Goal: Complete application form

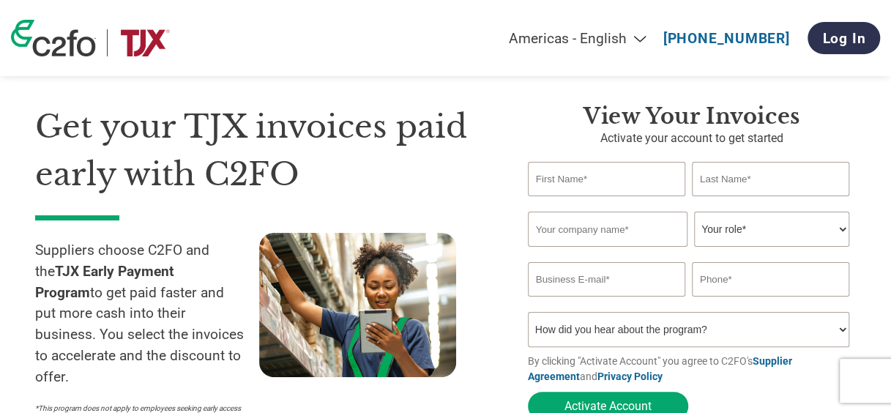
scroll to position [70, 0]
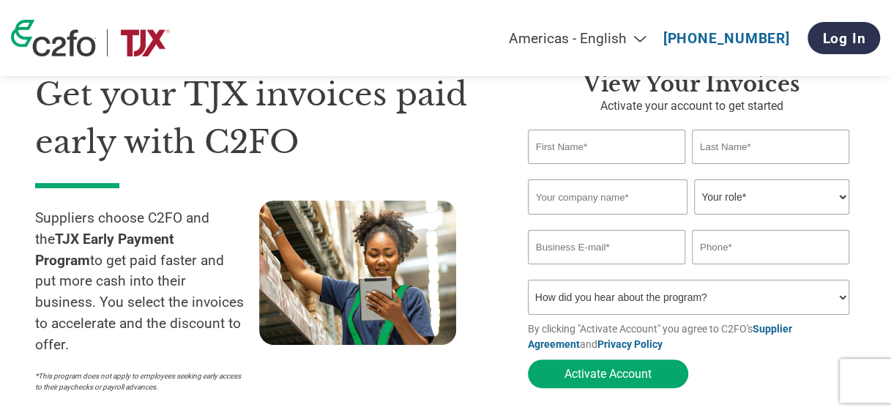
click at [614, 144] on input "text" at bounding box center [606, 147] width 157 height 34
type input "[PERSON_NAME]"
type input "Dongguan Golden Bright Gifts Ltd."
type input "[PERSON_NAME][EMAIL_ADDRESS][DOMAIN_NAME]"
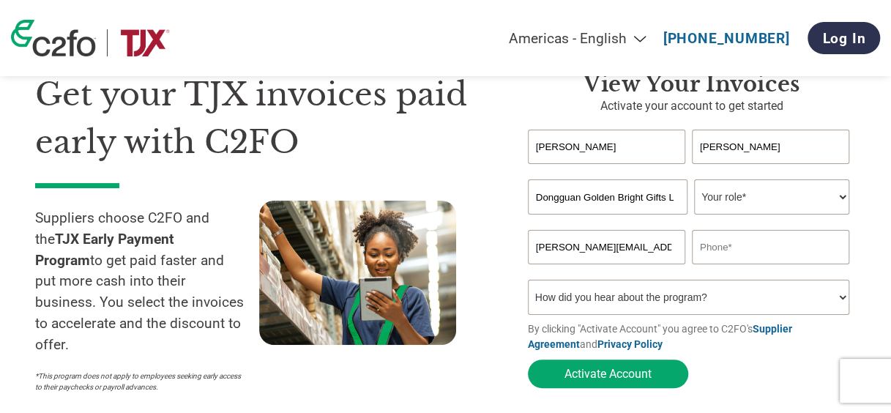
type input "92369769"
click at [776, 201] on select "Your role* CFO Controller Credit Manager Finance Director Treasurer CEO Preside…" at bounding box center [771, 196] width 155 height 35
select select "OFFICE_MANAGER"
click at [694, 180] on select "Your role* CFO Controller Credit Manager Finance Director Treasurer CEO Preside…" at bounding box center [771, 196] width 155 height 35
click at [734, 306] on select "How did you hear about the program? Received a letter Email Social Media Online…" at bounding box center [688, 297] width 321 height 35
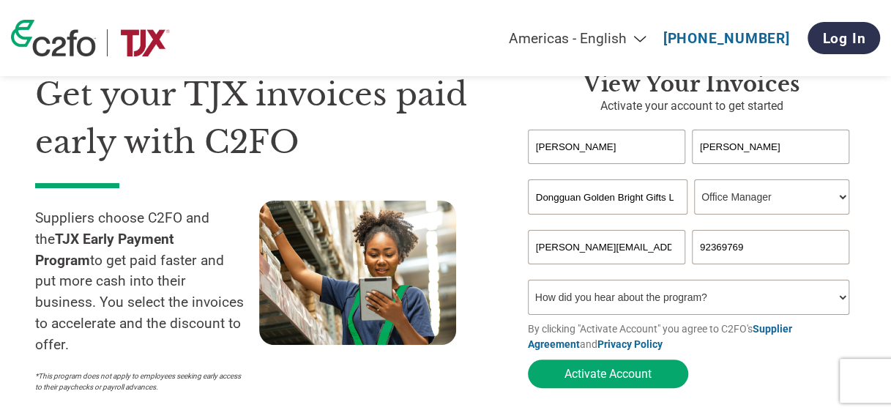
select select "Email"
click at [528, 283] on select "How did you hear about the program? Received a letter Email Social Media Online…" at bounding box center [688, 297] width 321 height 35
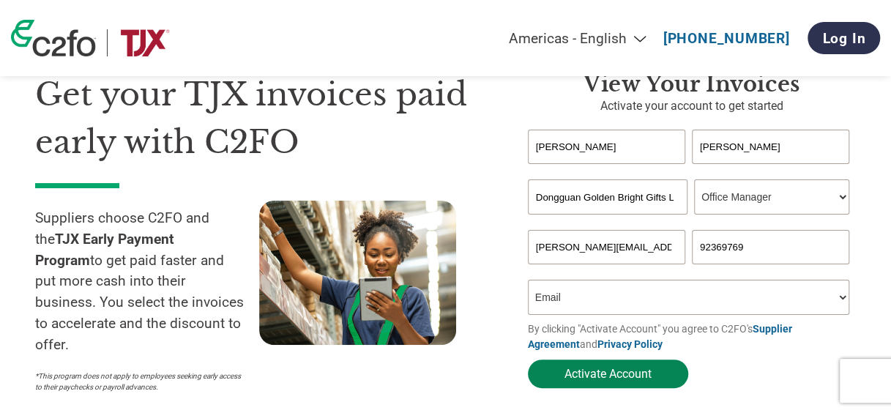
click at [660, 382] on button "Activate Account" at bounding box center [608, 373] width 160 height 29
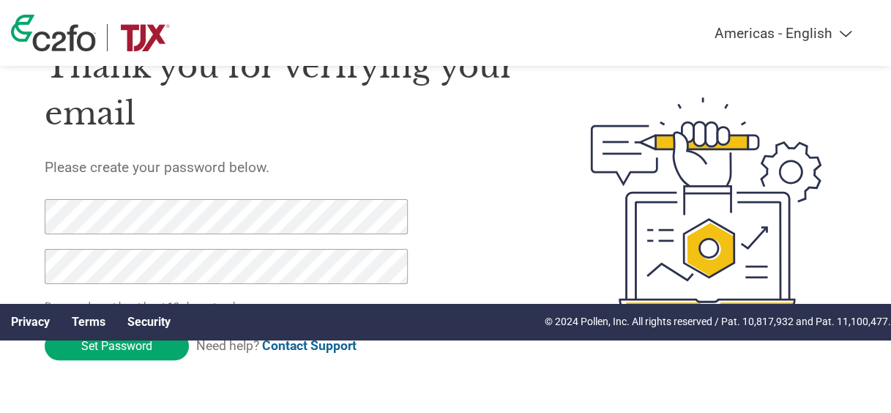
scroll to position [82, 0]
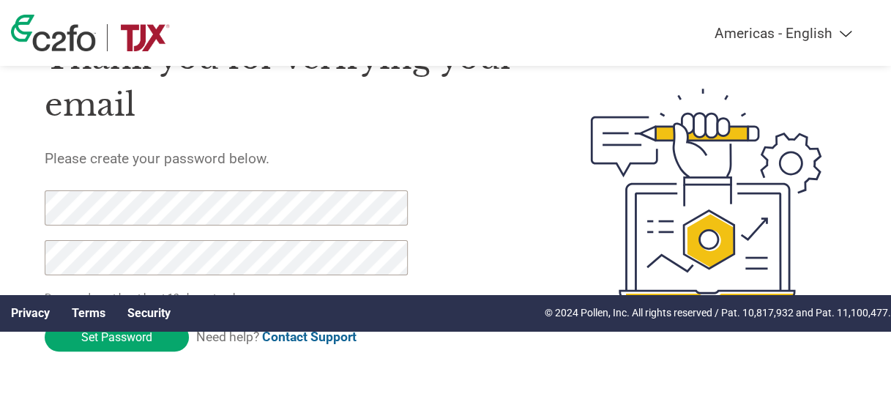
click at [0, 199] on html "Americas - English Américas - Español Américas - Português Amériques - Français…" at bounding box center [445, 165] width 891 height 495
click at [558, 208] on div at bounding box center [686, 194] width 321 height 363
click at [171, 341] on input "Set Password" at bounding box center [117, 337] width 144 height 29
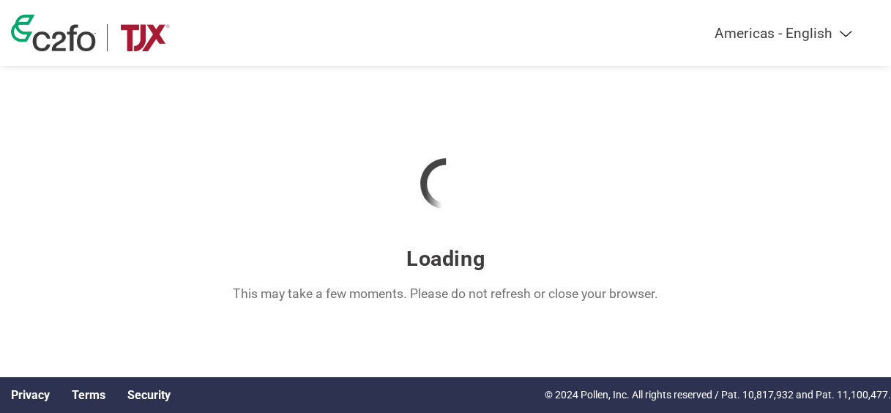
scroll to position [0, 0]
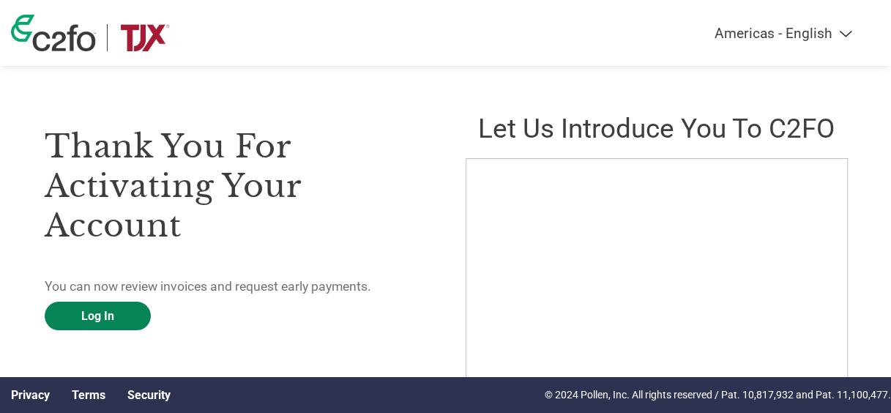
click at [96, 322] on link "Log In" at bounding box center [98, 316] width 106 height 29
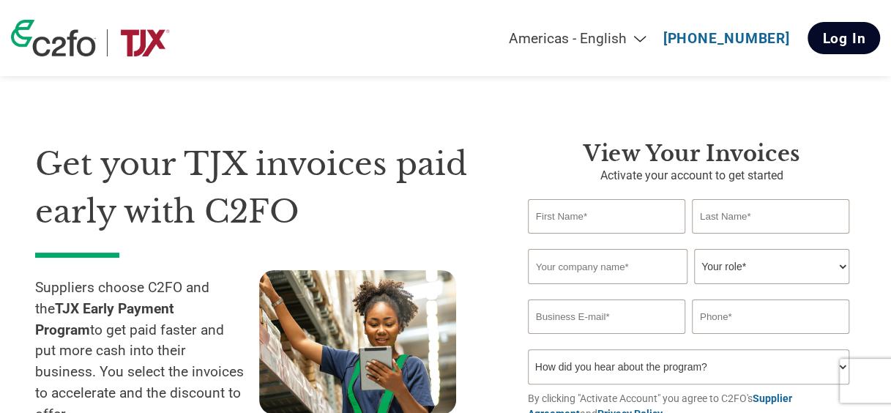
click at [838, 33] on link "Log In" at bounding box center [844, 38] width 72 height 32
click at [840, 40] on link "Log In" at bounding box center [844, 38] width 72 height 32
